Goal: Task Accomplishment & Management: Manage account settings

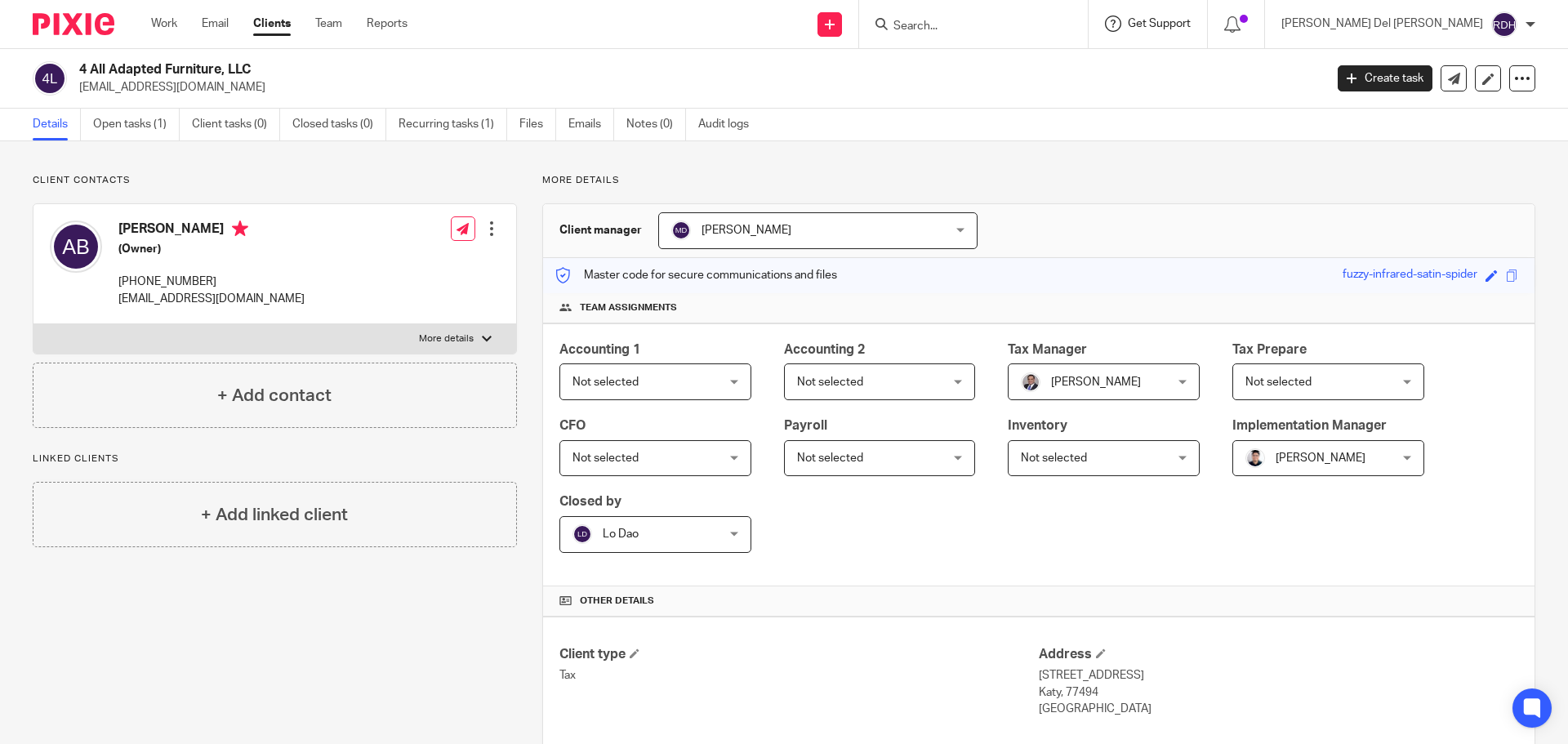
click at [1191, 19] on span "Get Support" at bounding box center [1159, 23] width 63 height 11
click at [1039, 24] on input "Search" at bounding box center [965, 27] width 147 height 15
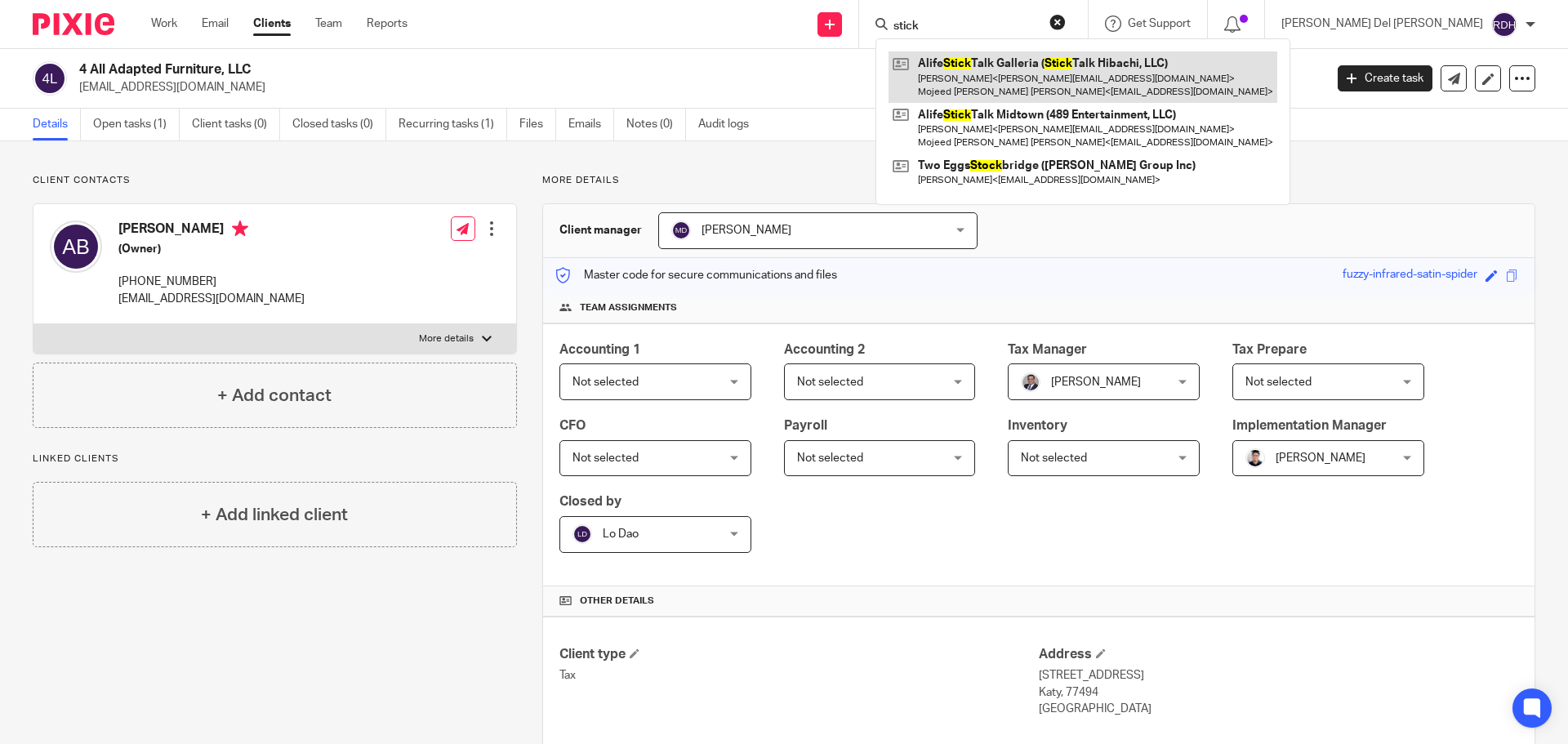
type input "stick"
click at [1095, 76] on link at bounding box center [1083, 77] width 389 height 51
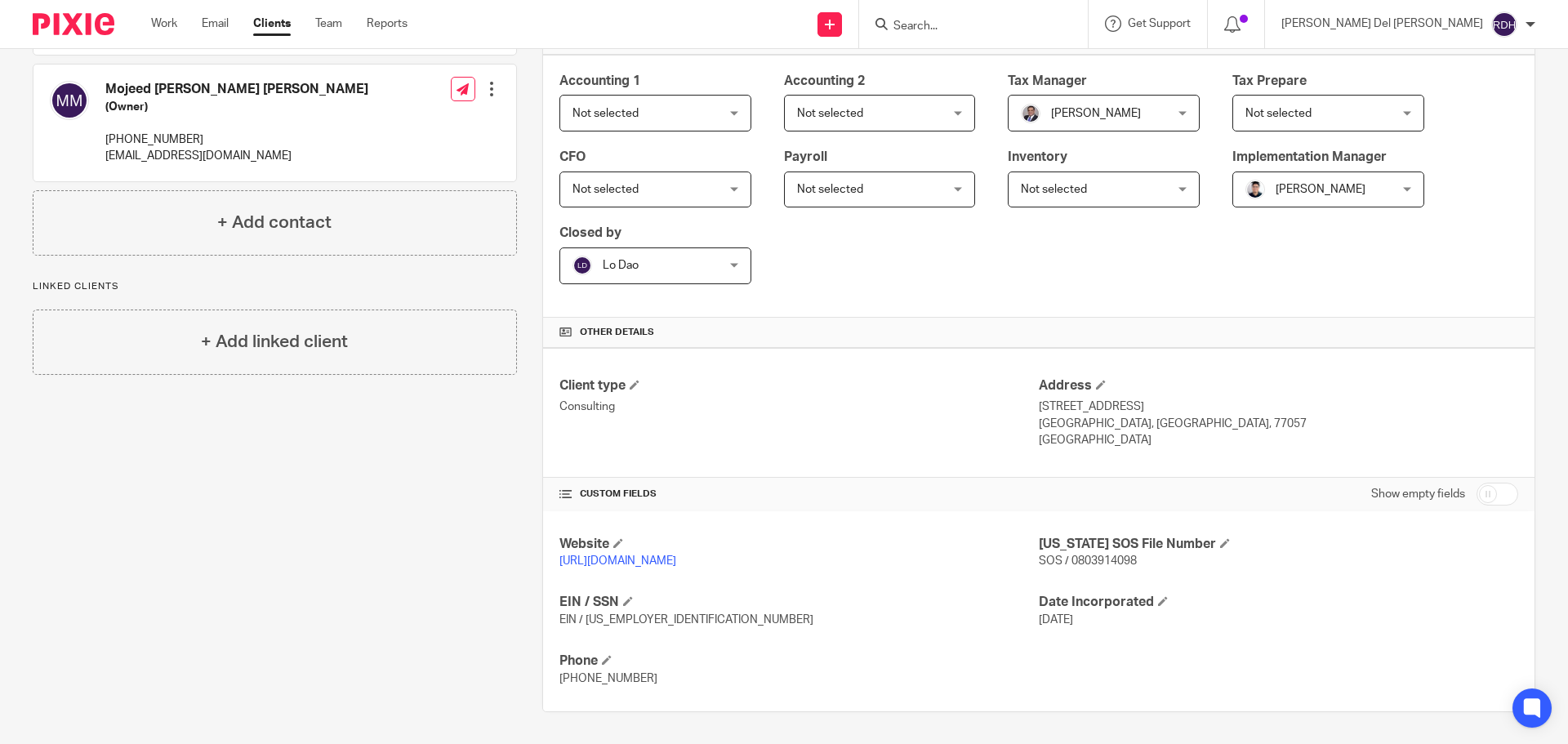
scroll to position [270, 0]
click at [1498, 493] on input "checkbox" at bounding box center [1497, 493] width 42 height 23
checkbox input "true"
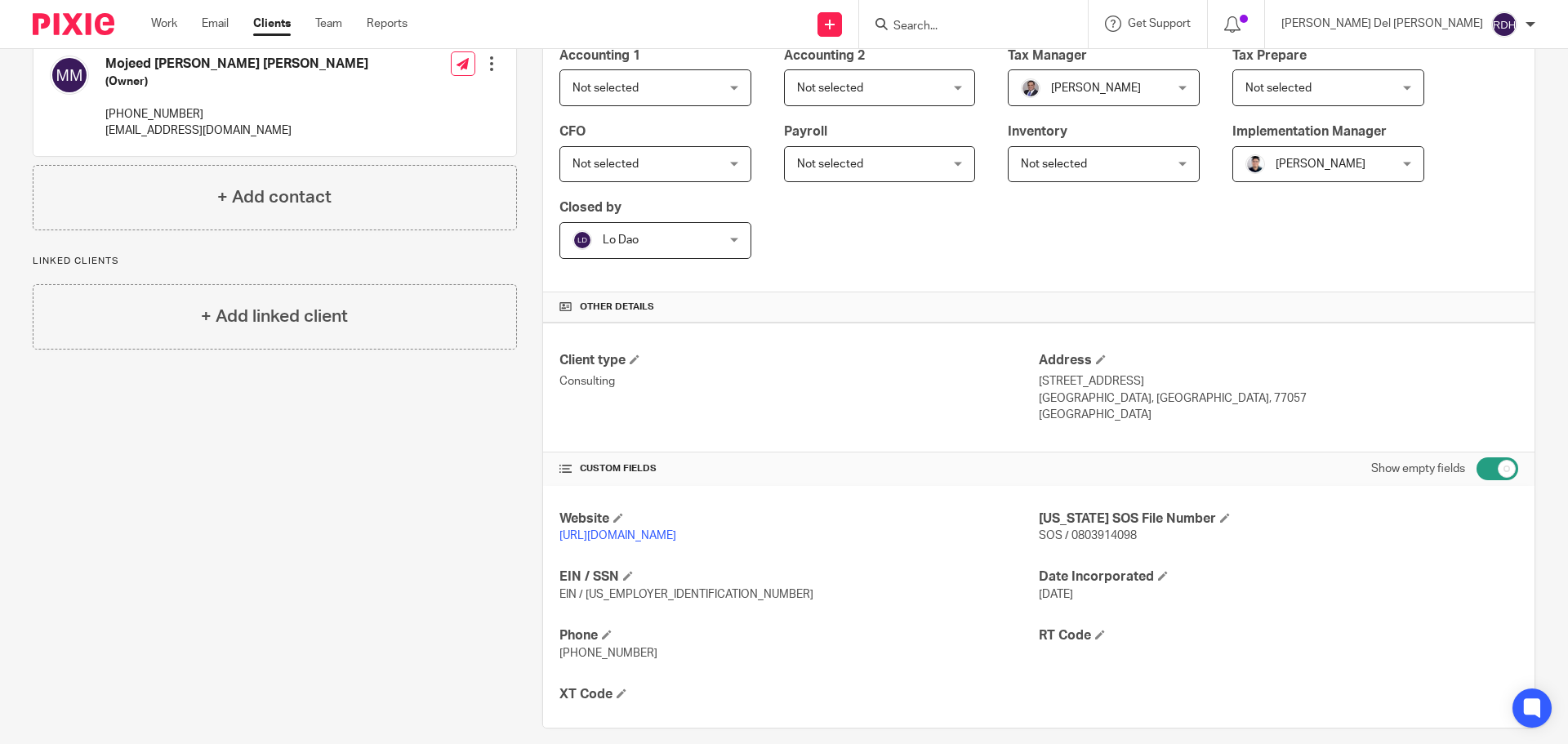
scroll to position [311, 0]
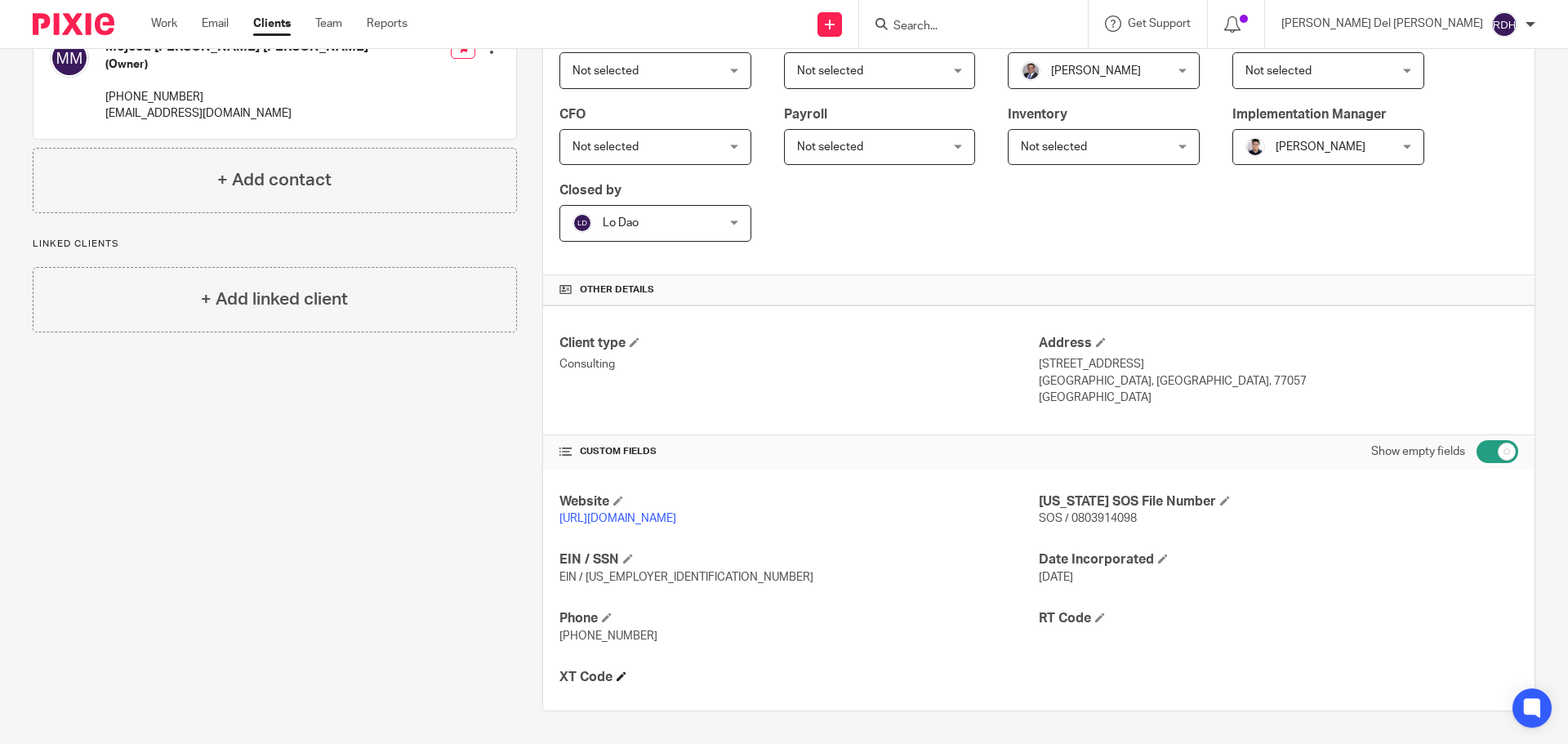
click at [617, 676] on span at bounding box center [621, 676] width 10 height 10
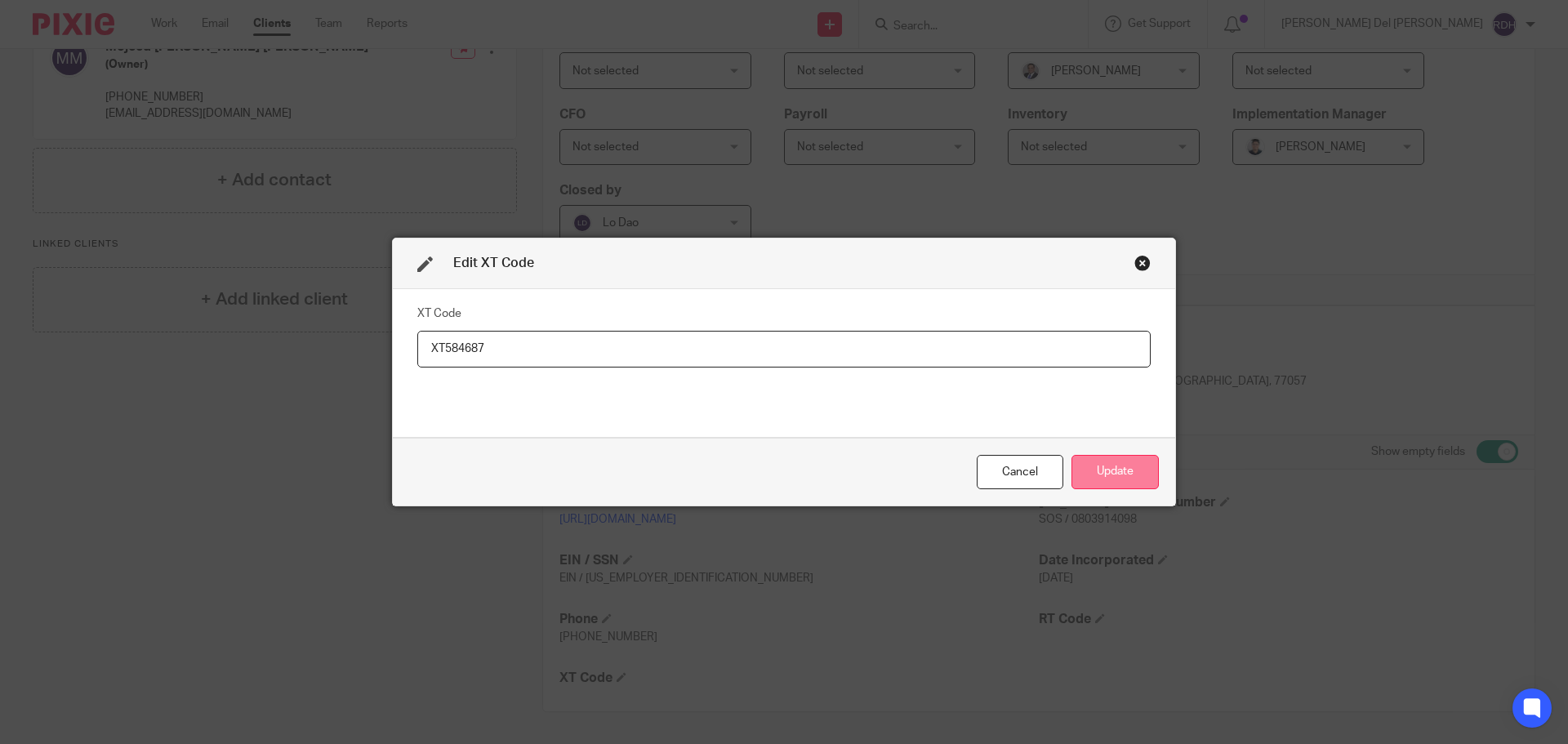
type input "XT584687"
click at [1102, 469] on button "Update" at bounding box center [1115, 472] width 88 height 35
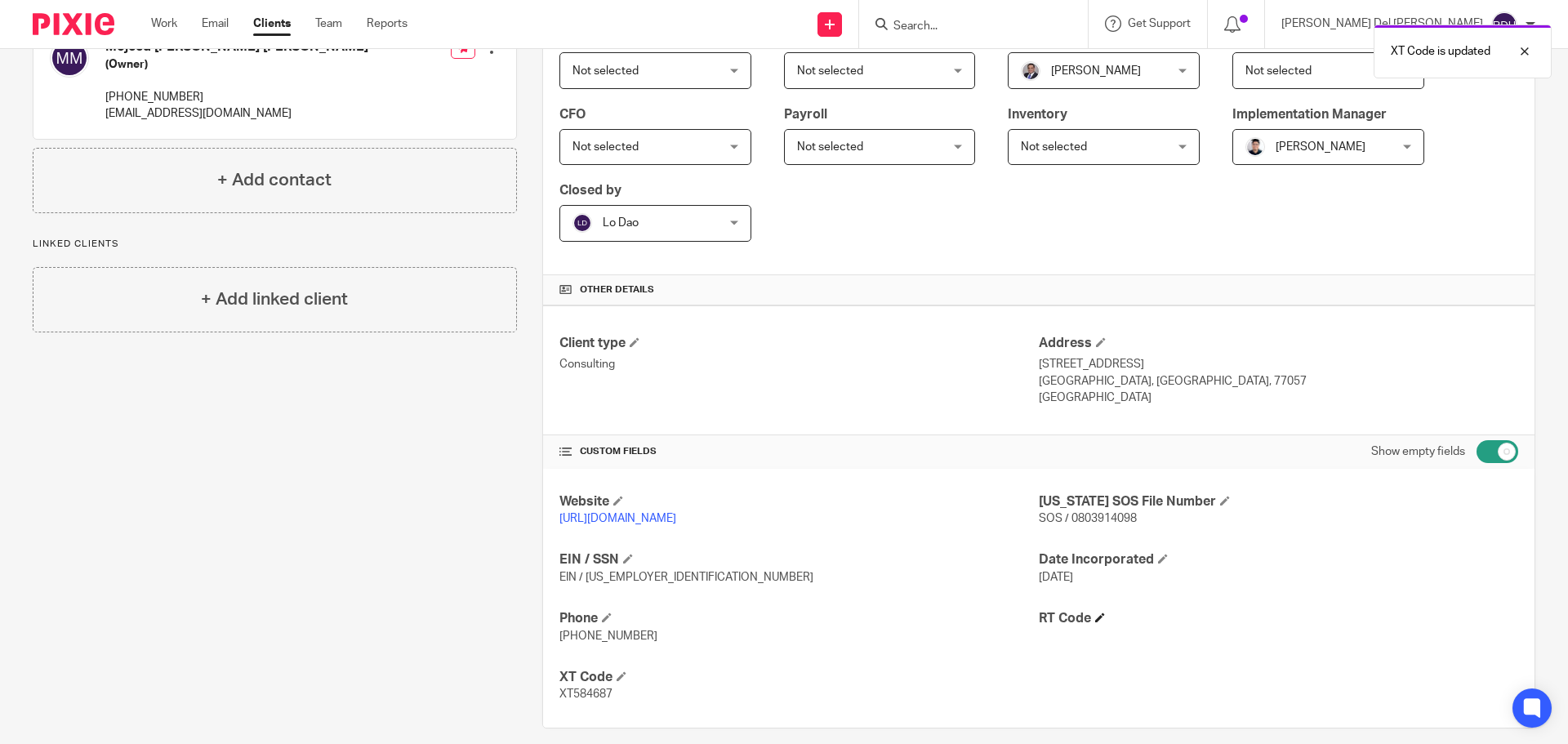
click at [1084, 622] on h4 "RT Code" at bounding box center [1279, 618] width 480 height 18
click at [1096, 621] on span at bounding box center [1100, 617] width 10 height 10
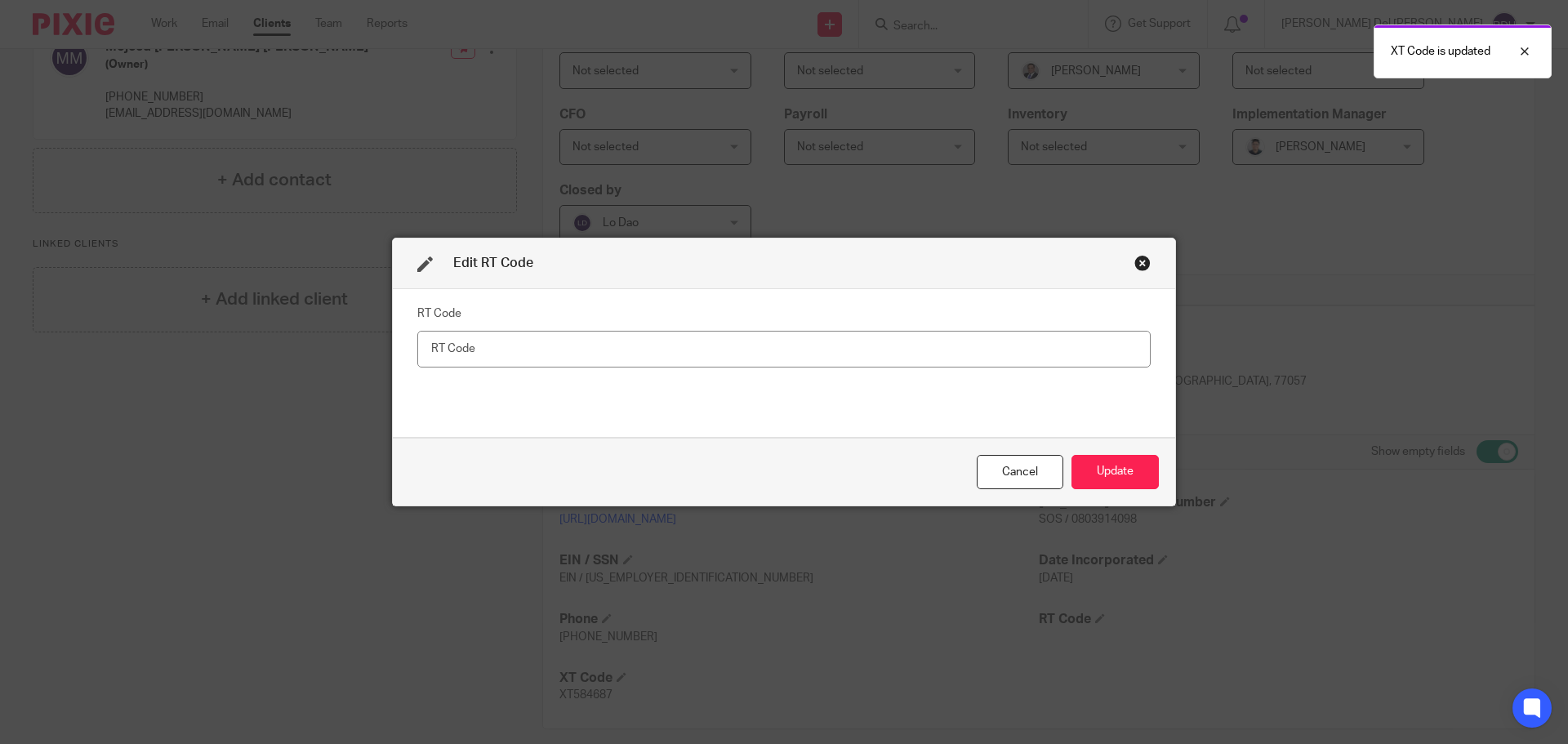
click at [498, 339] on input "text" at bounding box center [783, 349] width 733 height 37
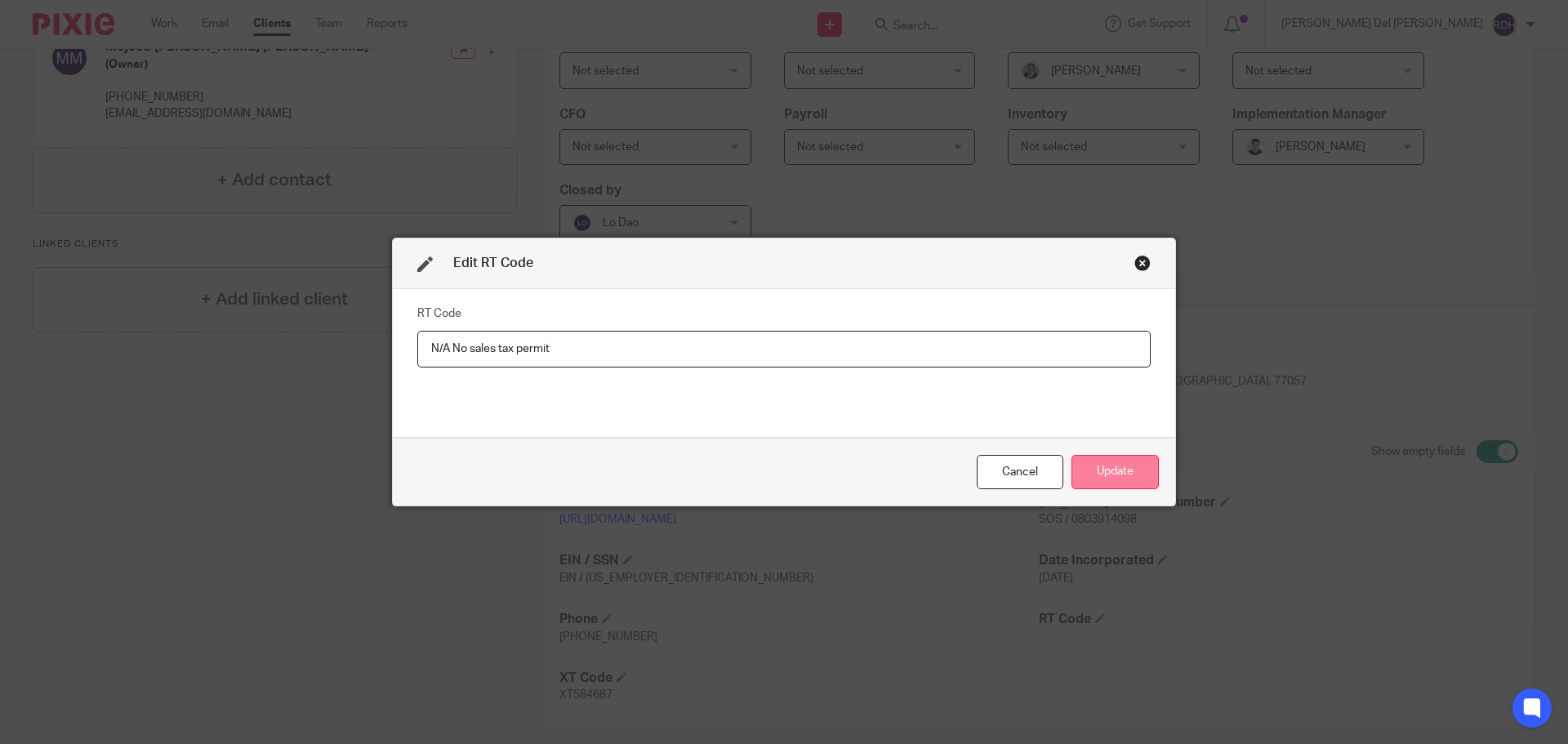
type input "N/A No sales tax permit"
click at [1119, 468] on button "Update" at bounding box center [1115, 472] width 88 height 35
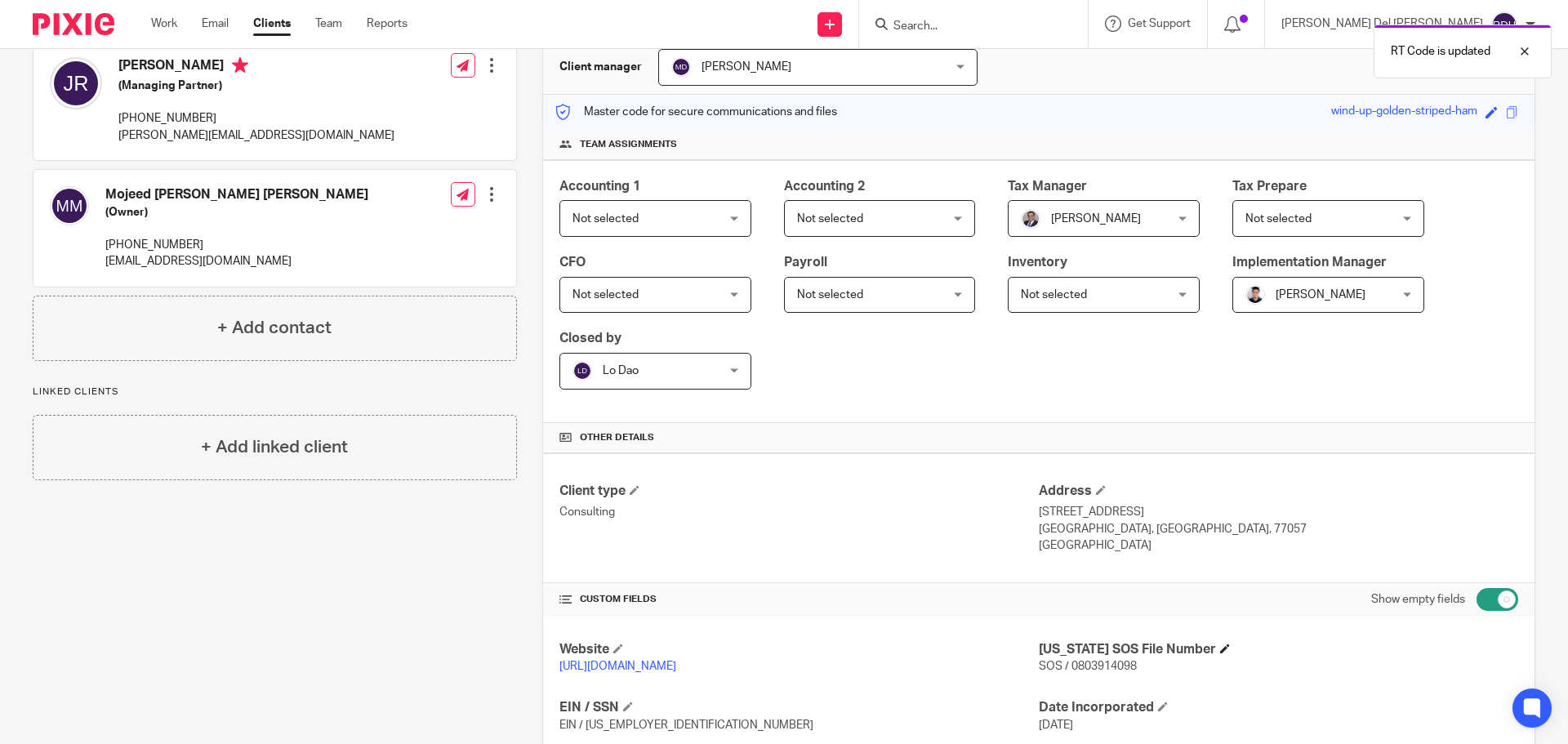
scroll to position [0, 0]
